Goal: Task Accomplishment & Management: Manage account settings

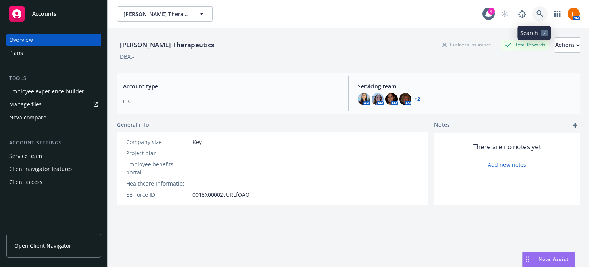
click at [537, 12] on icon at bounding box center [540, 13] width 7 height 7
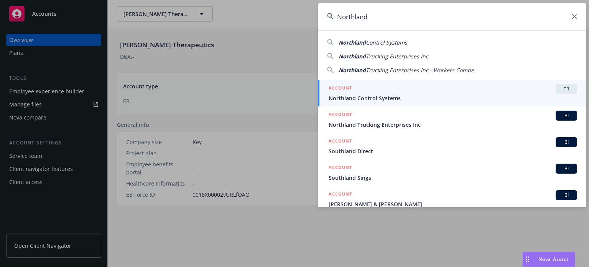
type input "Northland"
click at [387, 94] on span "Northland Control Systems" at bounding box center [453, 98] width 249 height 8
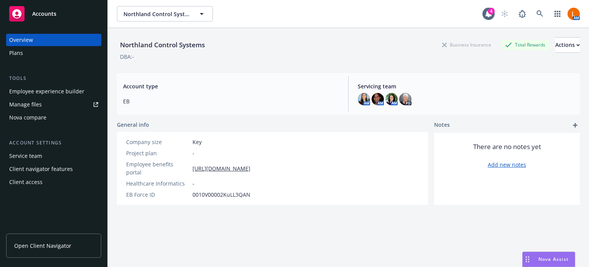
click at [41, 244] on span "Open Client Navigator" at bounding box center [42, 245] width 57 height 8
click at [32, 181] on div "Client access" at bounding box center [25, 182] width 33 height 12
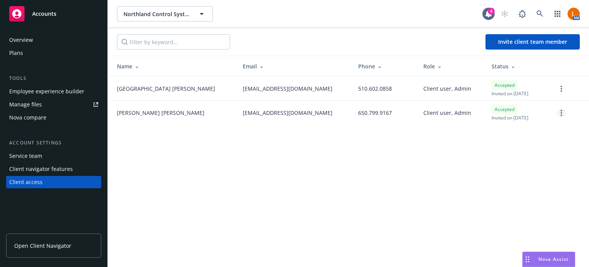
click at [563, 112] on link "more" at bounding box center [561, 112] width 9 height 9
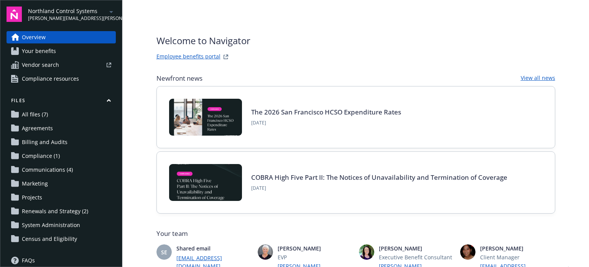
click at [54, 210] on span "Renewals and Strategy (2)" at bounding box center [55, 211] width 66 height 12
